Goal: Information Seeking & Learning: Check status

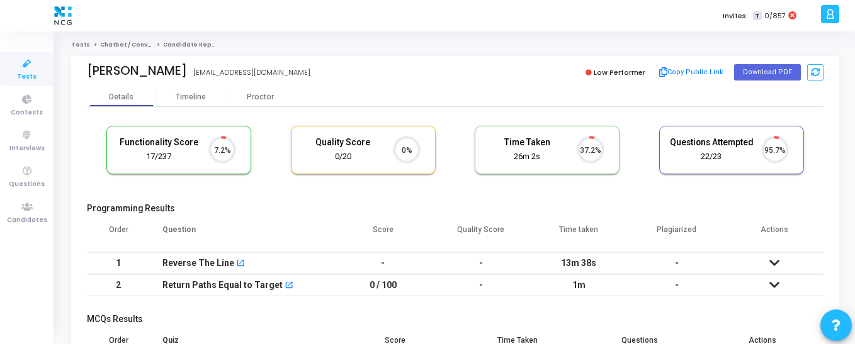
scroll to position [26, 32]
click at [25, 215] on span "Candidates" at bounding box center [27, 220] width 40 height 11
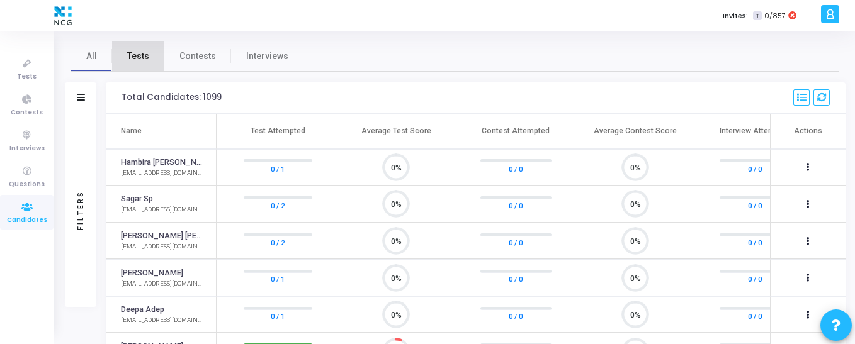
click at [144, 55] on span "Tests" at bounding box center [138, 56] width 22 height 13
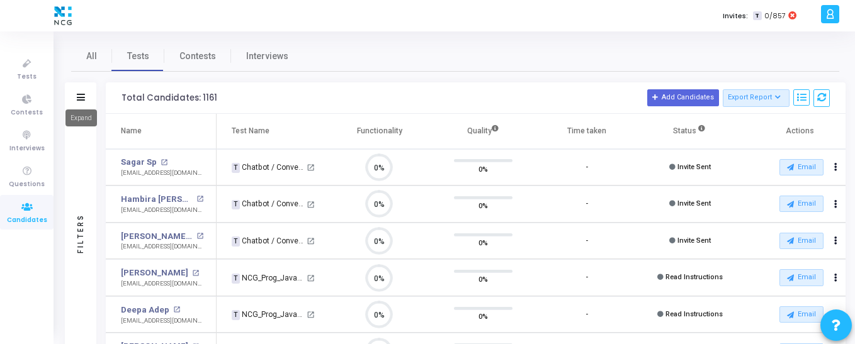
click at [81, 98] on icon at bounding box center [81, 97] width 8 height 7
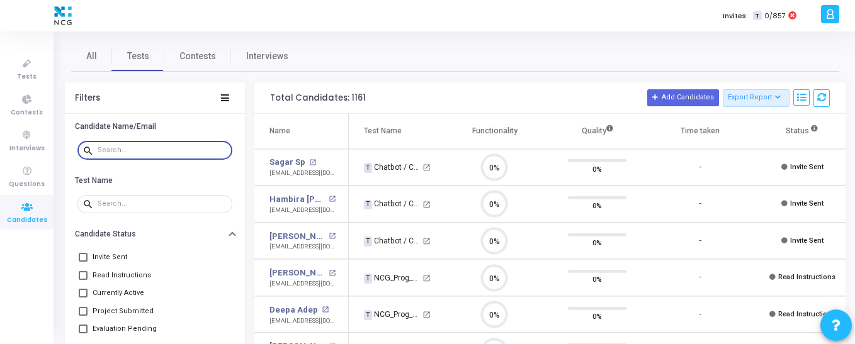
click at [142, 147] on input "text" at bounding box center [163, 151] width 130 height 8
paste input "[PERSON_NAME]"
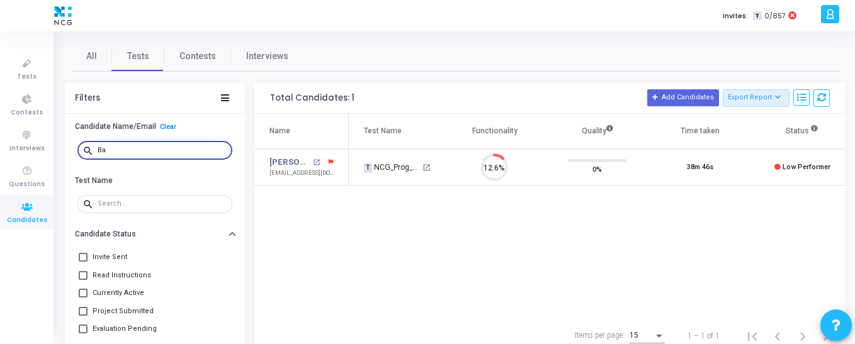
type input "B"
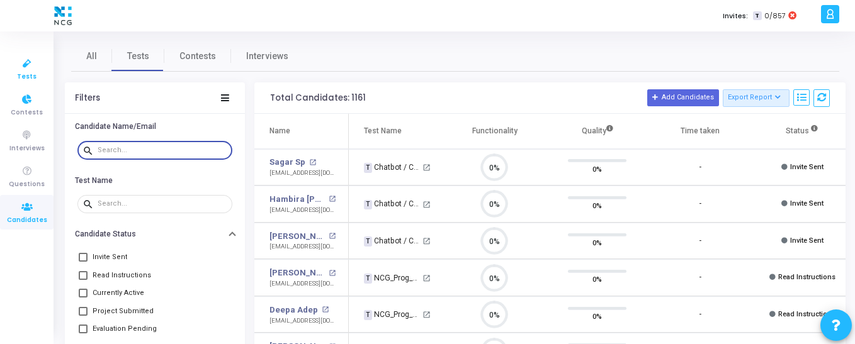
scroll to position [26, 32]
click at [24, 76] on span "Tests" at bounding box center [27, 77] width 20 height 11
